Goal: Task Accomplishment & Management: Manage account settings

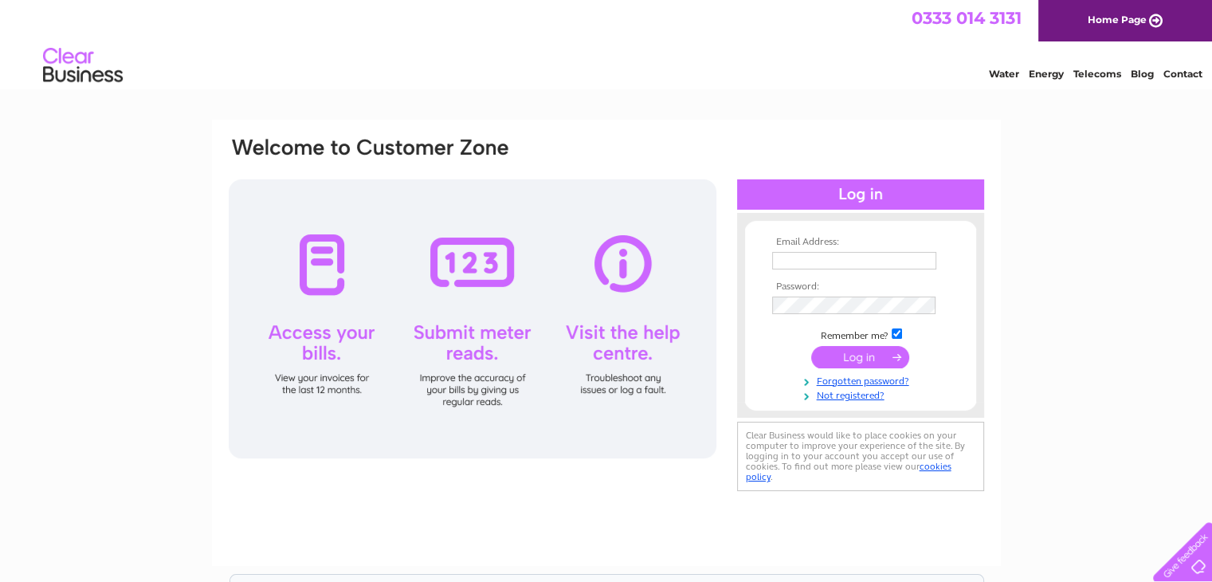
type input "info@getitfittedonline.com"
click at [857, 362] on input "submit" at bounding box center [860, 357] width 98 height 22
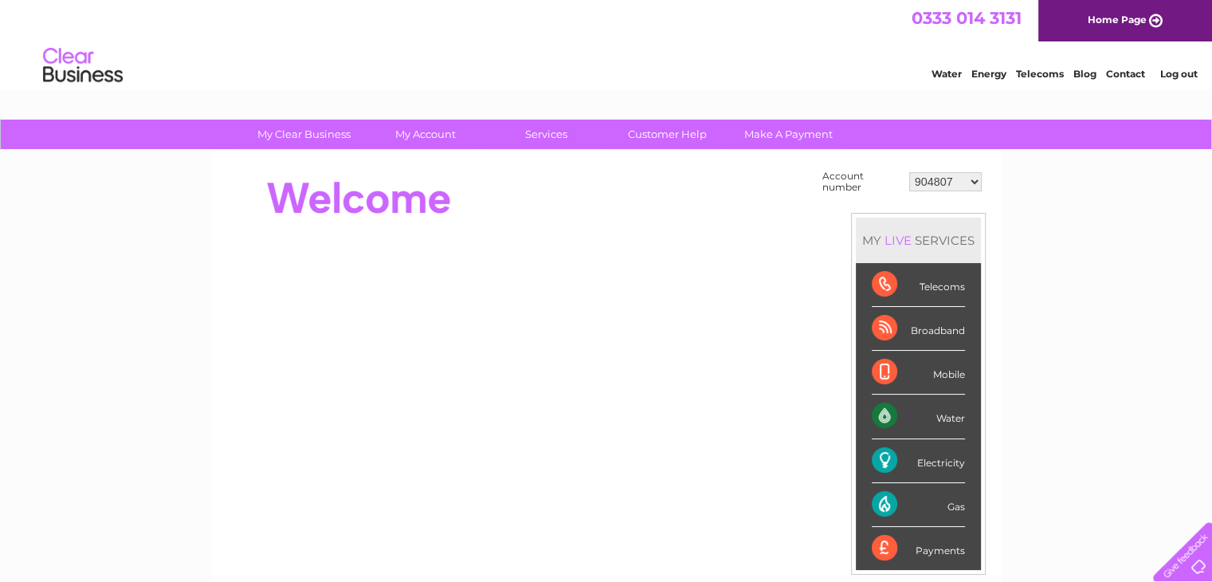
click at [976, 180] on select "904807 30286514" at bounding box center [945, 181] width 72 height 19
select select "30286514"
click at [909, 172] on select "904807 30286514" at bounding box center [945, 181] width 72 height 19
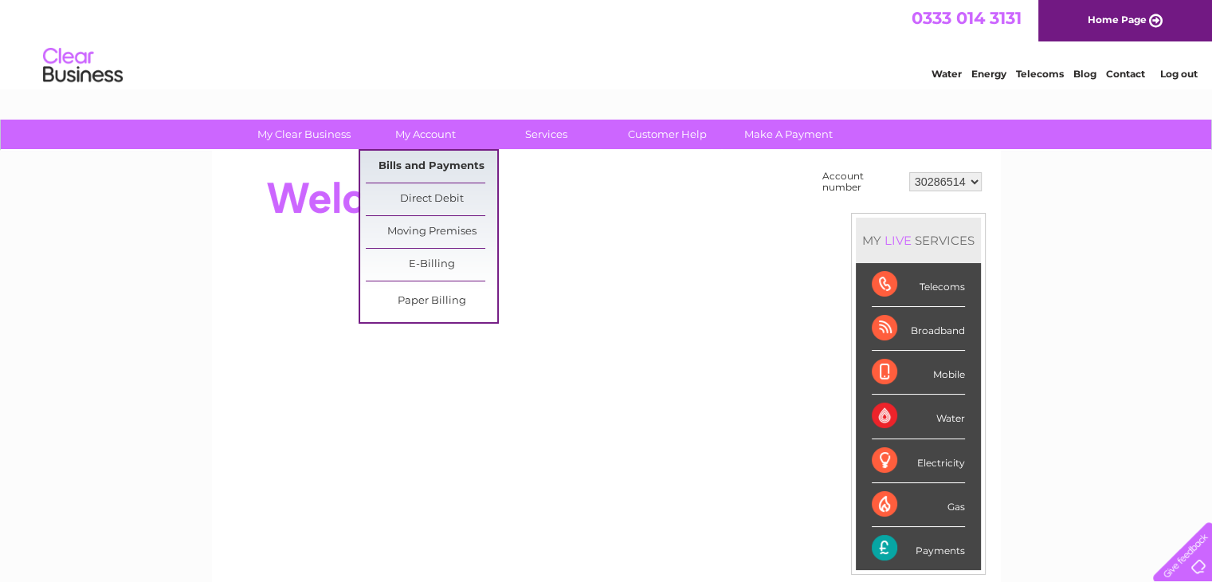
click at [430, 161] on link "Bills and Payments" at bounding box center [431, 167] width 131 height 32
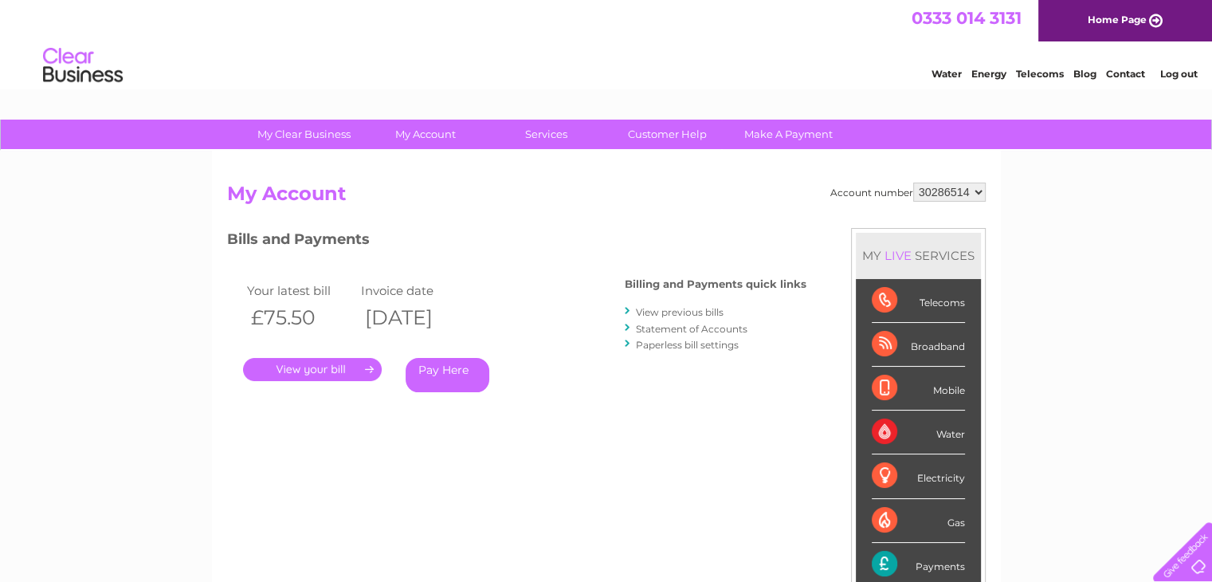
click at [691, 310] on link "View previous bills" at bounding box center [680, 312] width 88 height 12
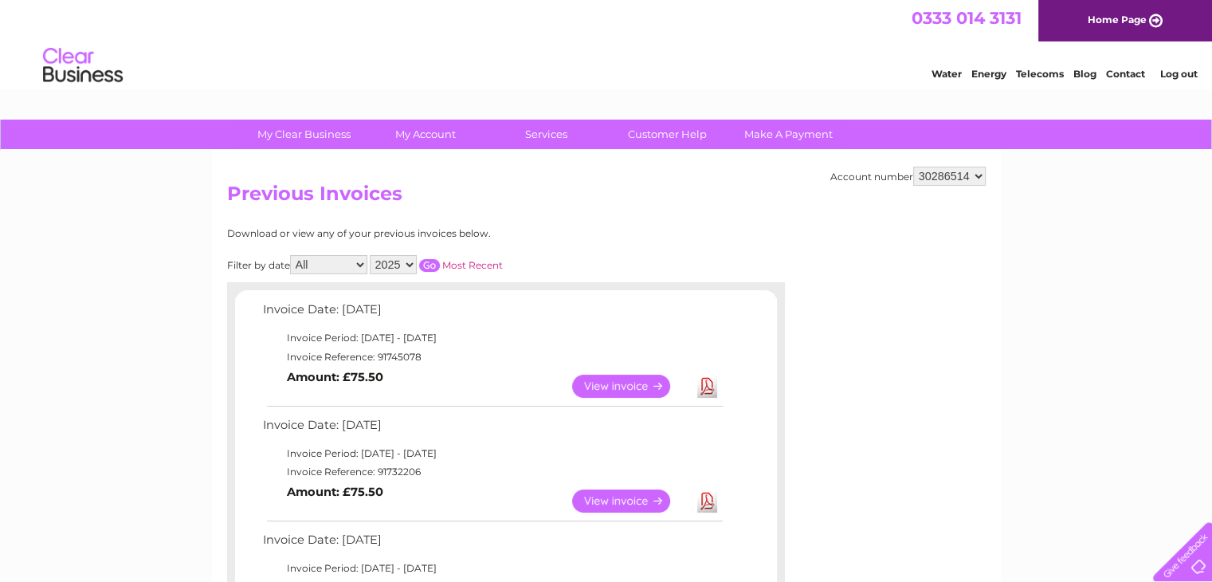
click at [617, 495] on link "View" at bounding box center [630, 500] width 117 height 23
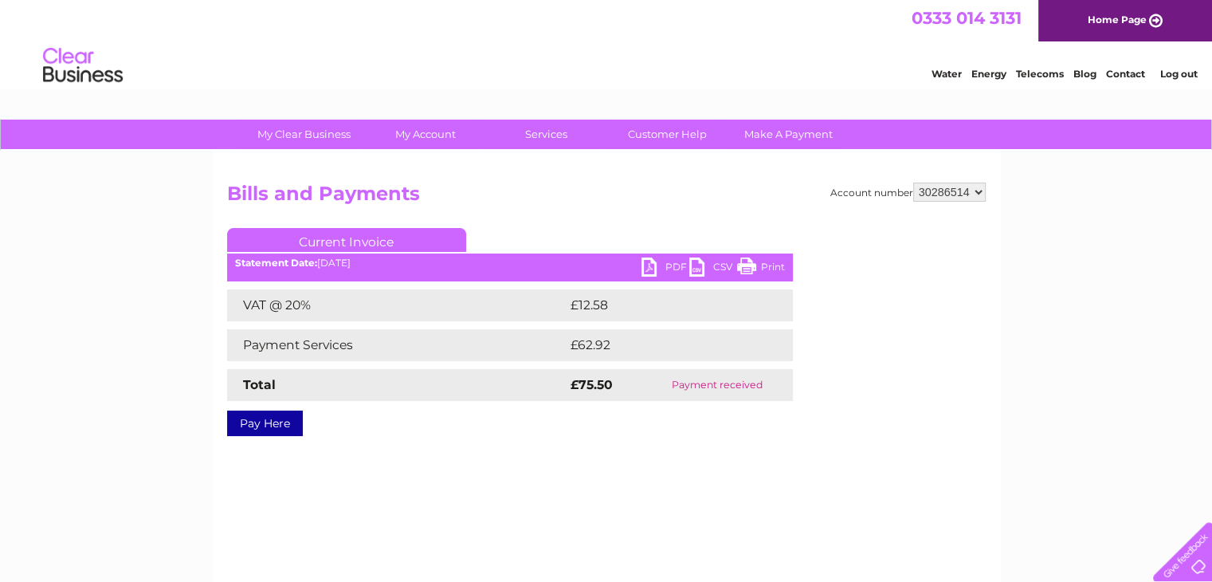
click at [656, 268] on link "PDF" at bounding box center [665, 268] width 48 height 23
